Goal: Information Seeking & Learning: Learn about a topic

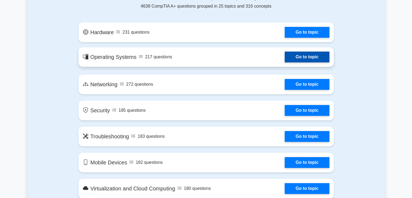
scroll to position [299, 0]
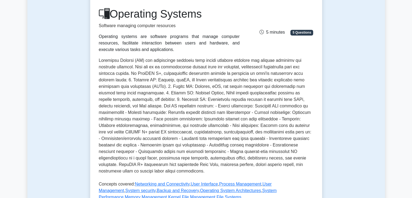
scroll to position [70, 0]
